Goal: Information Seeking & Learning: Learn about a topic

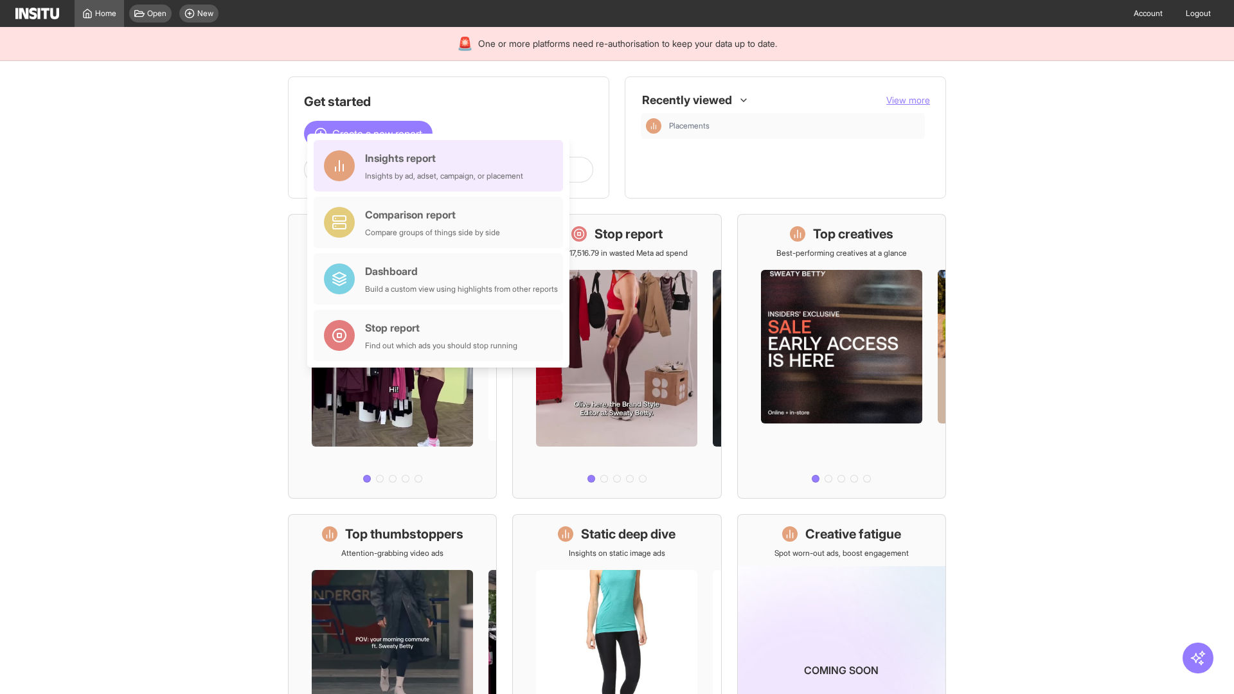
click at [442, 166] on div "Insights report Insights by ad, adset, campaign, or placement" at bounding box center [444, 165] width 158 height 31
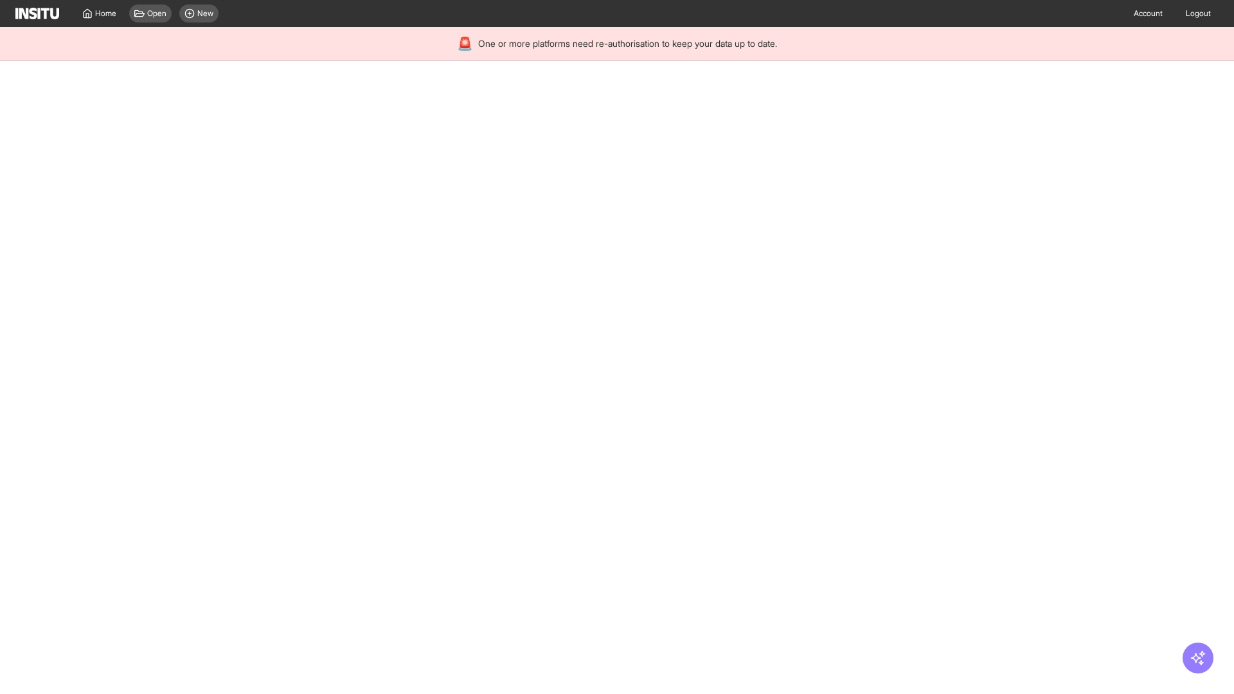
select select "**"
